Goal: Check status

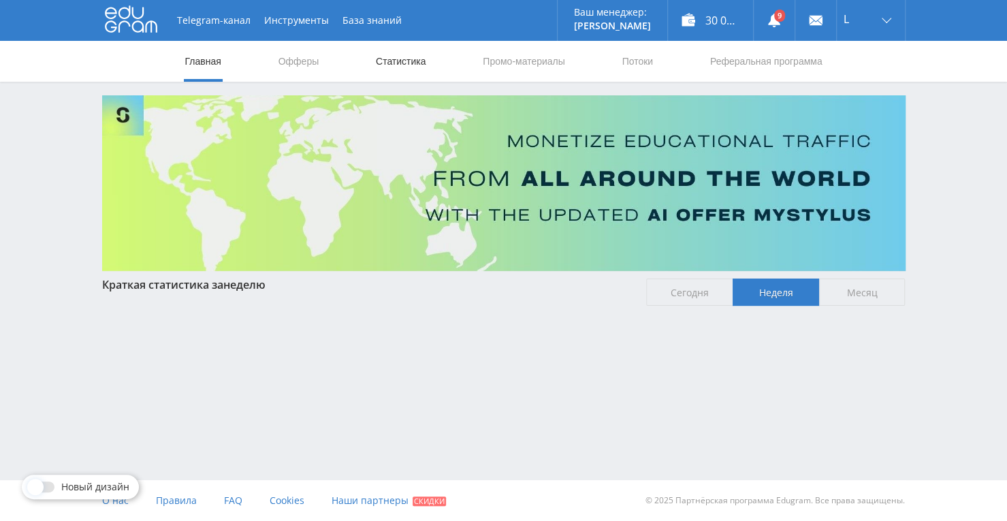
click at [423, 66] on link "Статистика" at bounding box center [401, 61] width 53 height 41
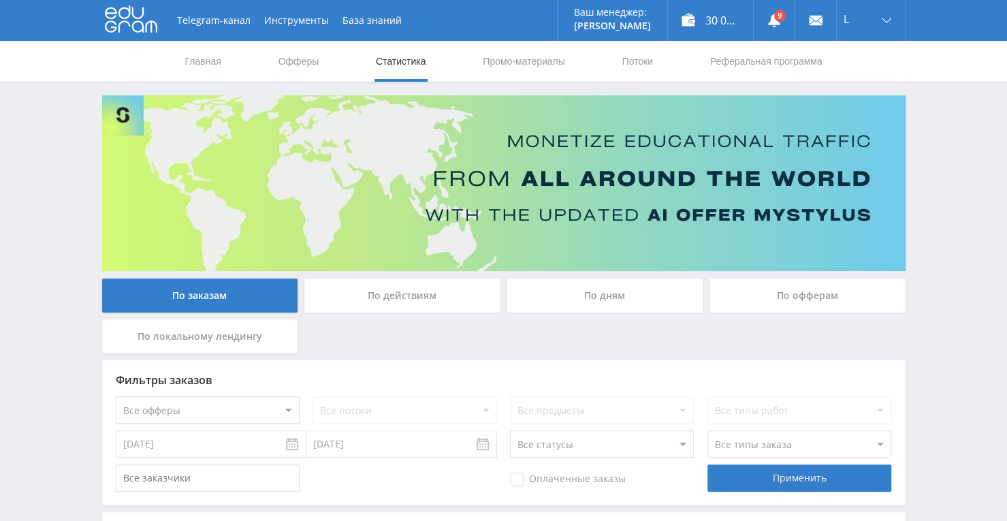
click at [591, 299] on div "По дням" at bounding box center [605, 296] width 196 height 34
click at [0, 0] on input "По дням" at bounding box center [0, 0] width 0 height 0
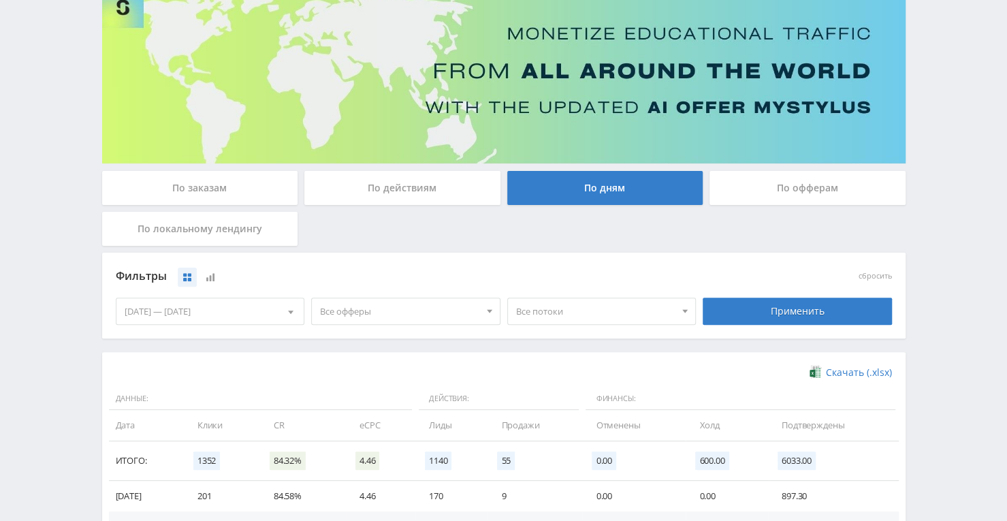
scroll to position [204, 0]
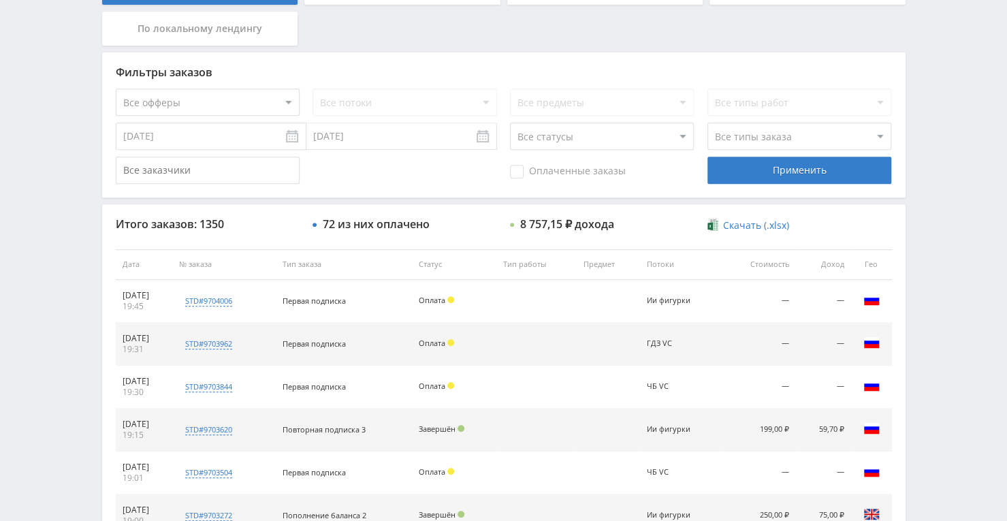
scroll to position [340, 0]
